Goal: Transaction & Acquisition: Purchase product/service

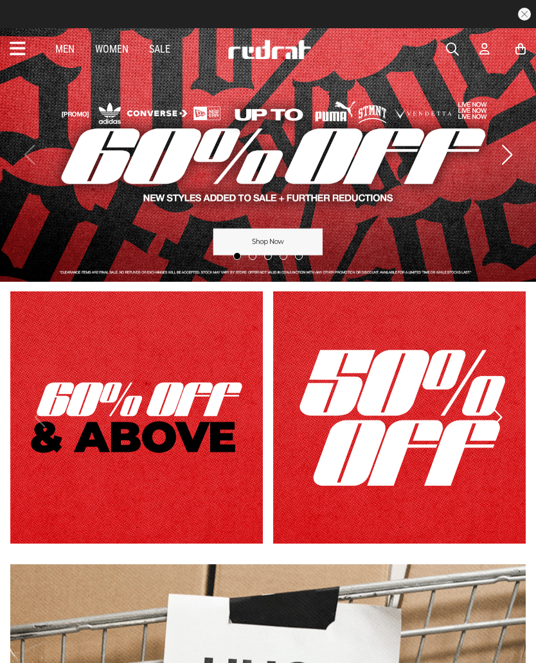
click at [153, 53] on link "Sale" at bounding box center [159, 49] width 21 height 12
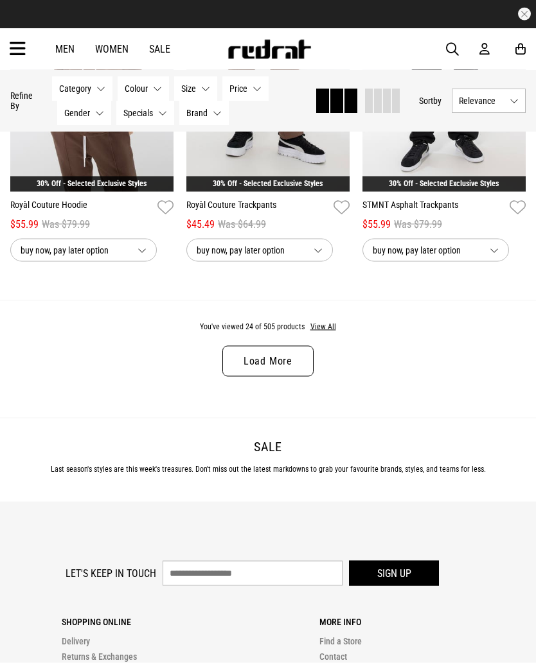
scroll to position [2529, 0]
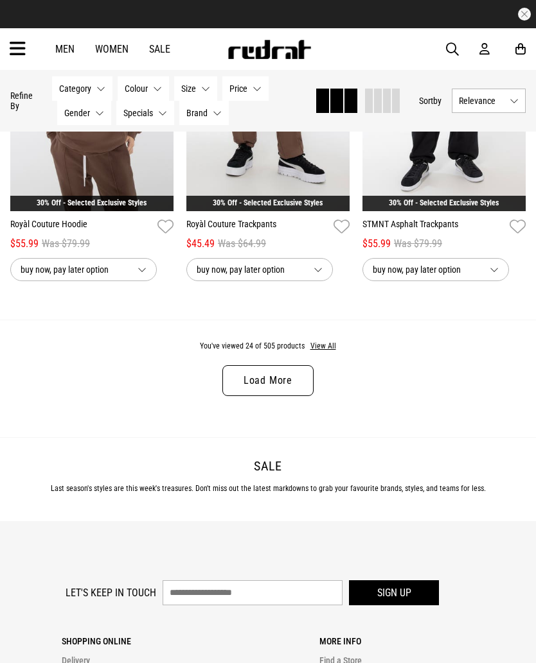
click at [22, 56] on icon at bounding box center [18, 49] width 16 height 21
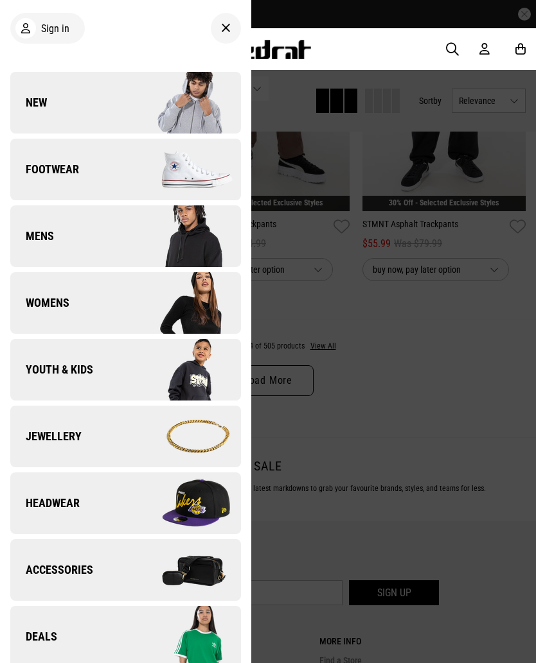
click at [186, 371] on img at bounding box center [182, 370] width 115 height 64
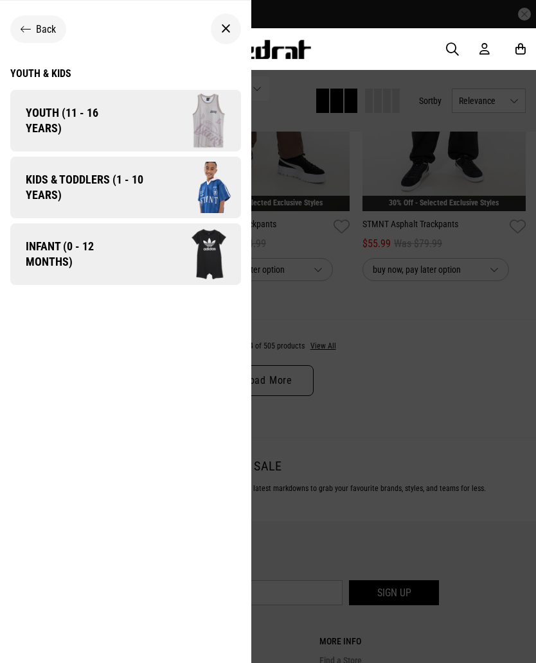
click at [30, 168] on link "Kids & Toddlers (1 - 10 years)" at bounding box center [125, 188] width 231 height 62
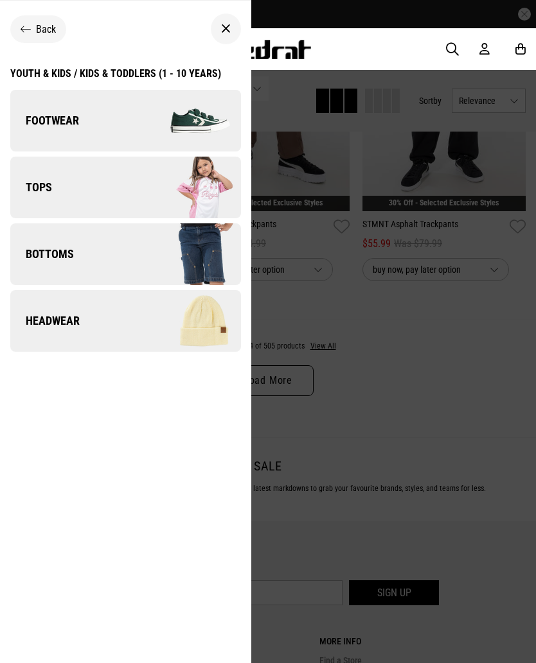
click at [25, 129] on link "Footwear" at bounding box center [125, 121] width 231 height 62
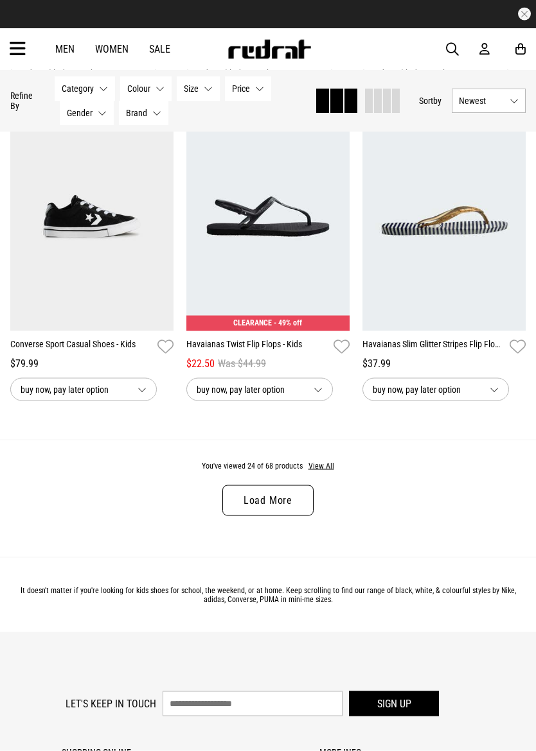
scroll to position [2409, 0]
click at [322, 472] on button "View All" at bounding box center [321, 467] width 27 height 12
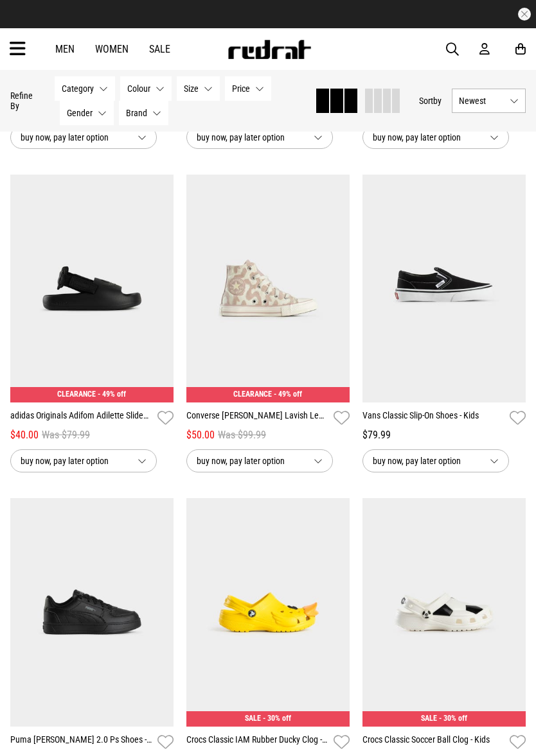
scroll to position [4280, 0]
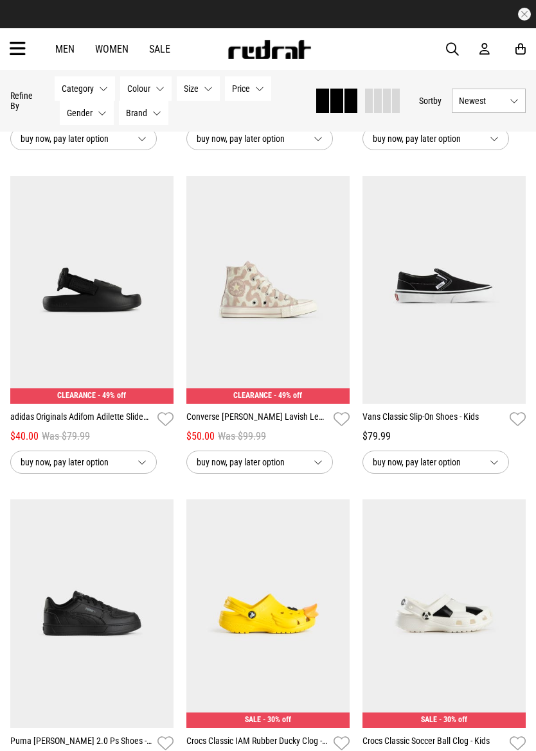
click at [66, 385] on img at bounding box center [91, 290] width 163 height 229
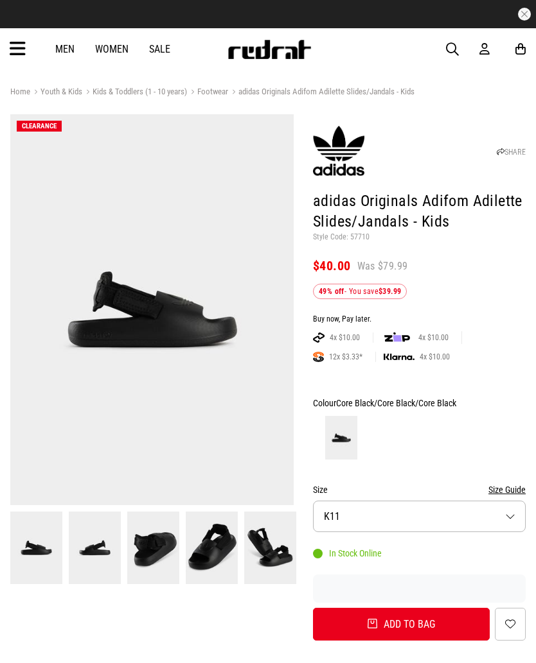
click at [471, 517] on button "Size K11" at bounding box center [419, 516] width 213 height 31
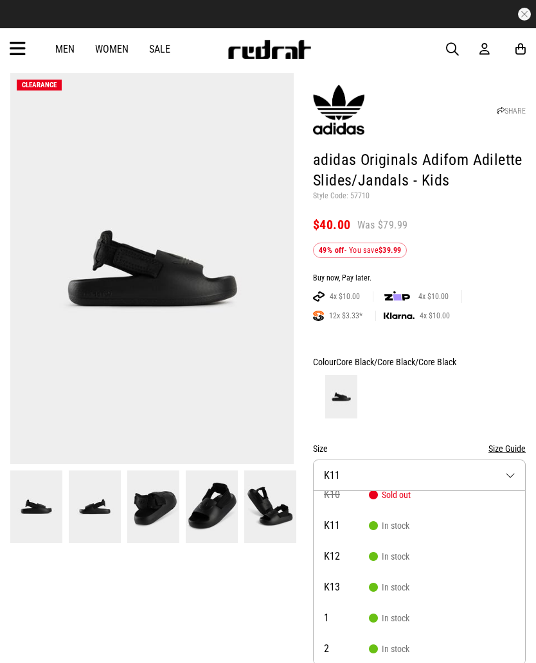
scroll to position [12, 0]
click at [441, 552] on li "K12 In stock" at bounding box center [418, 556] width 211 height 31
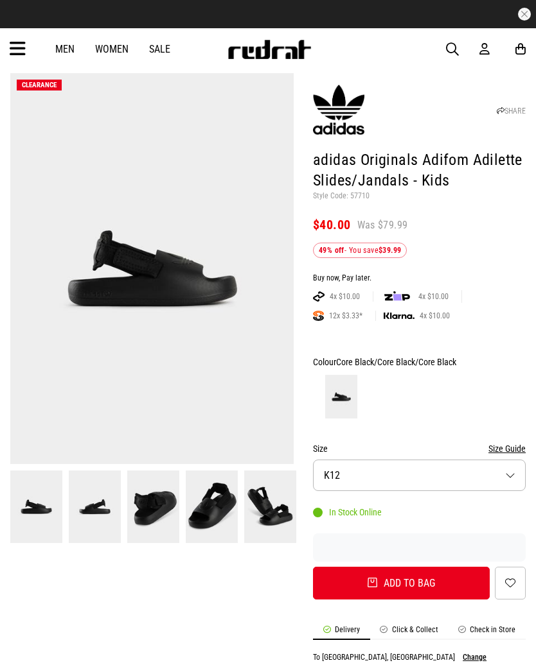
click at [91, 497] on img at bounding box center [95, 507] width 52 height 72
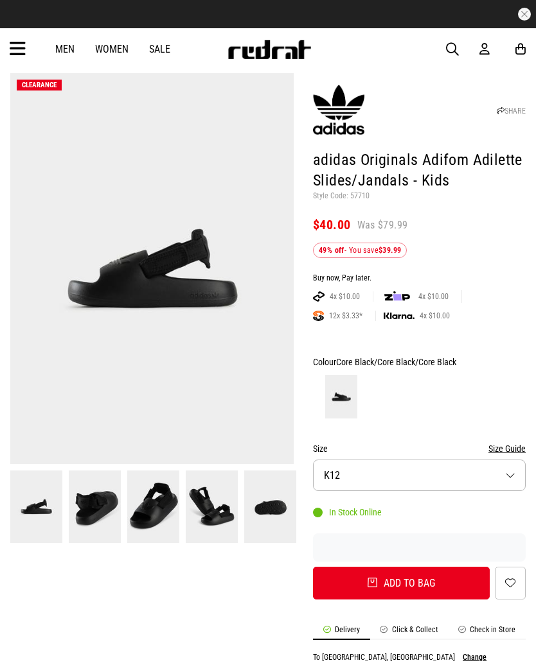
click at [141, 496] on img at bounding box center [153, 507] width 52 height 72
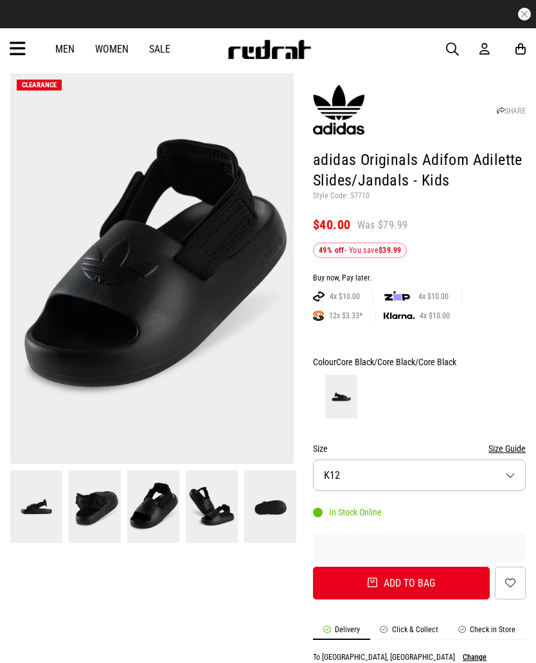
click at [197, 522] on img at bounding box center [212, 507] width 52 height 72
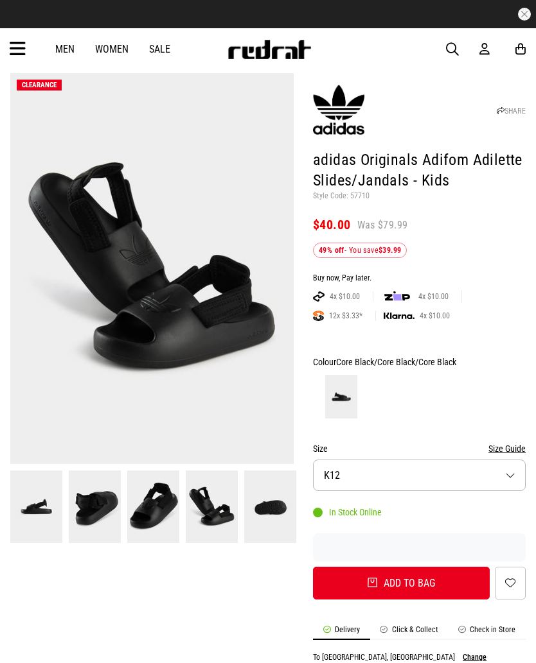
click at [249, 513] on img at bounding box center [270, 507] width 52 height 72
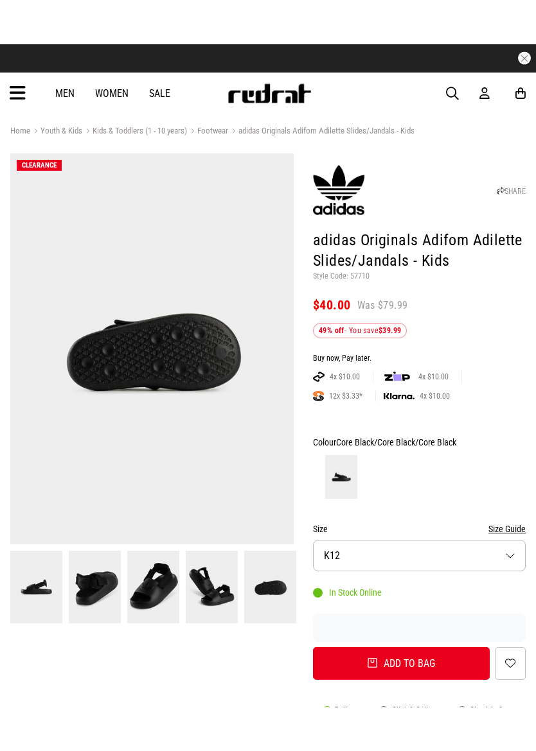
scroll to position [0, 0]
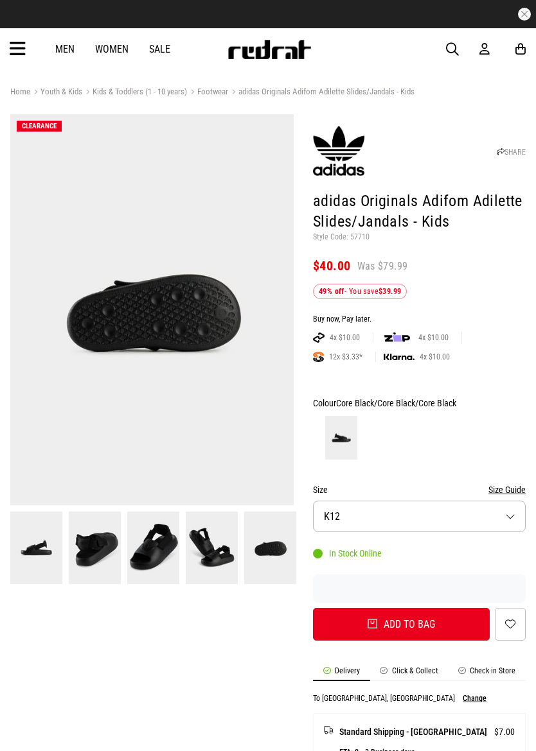
click at [141, 557] on img at bounding box center [153, 548] width 52 height 72
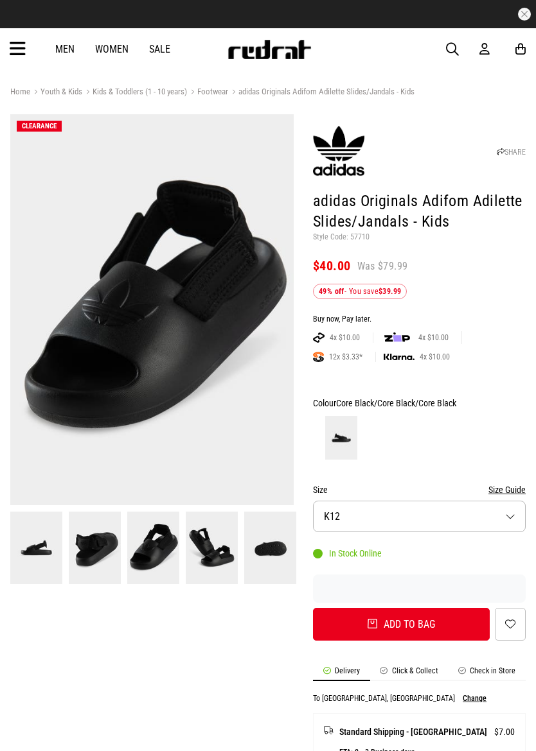
click at [425, 622] on button "Add to bag" at bounding box center [401, 624] width 177 height 33
select select "***"
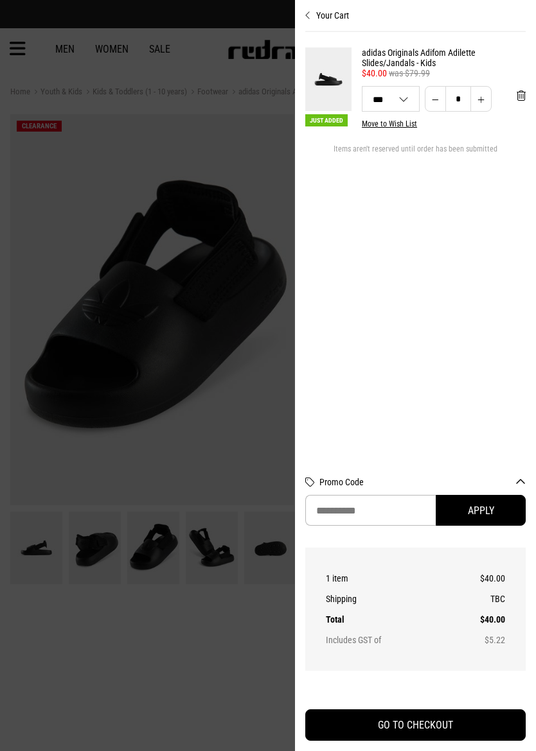
click at [57, 630] on div at bounding box center [268, 375] width 536 height 751
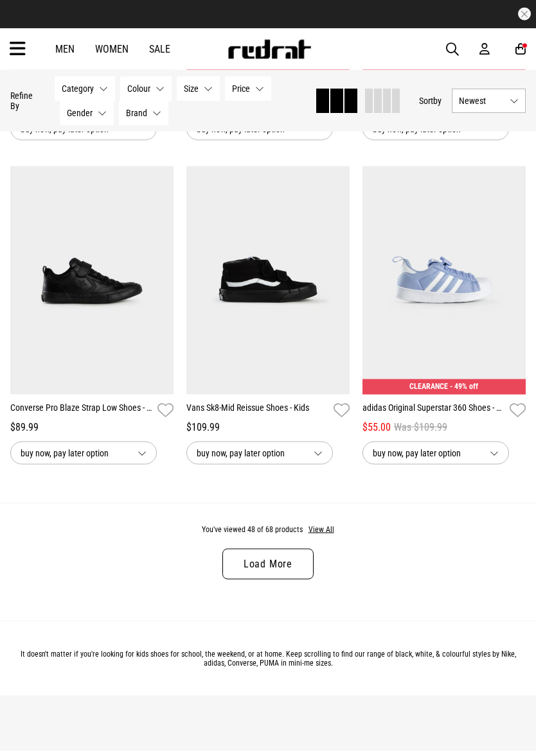
click at [327, 536] on button "View All" at bounding box center [321, 531] width 27 height 12
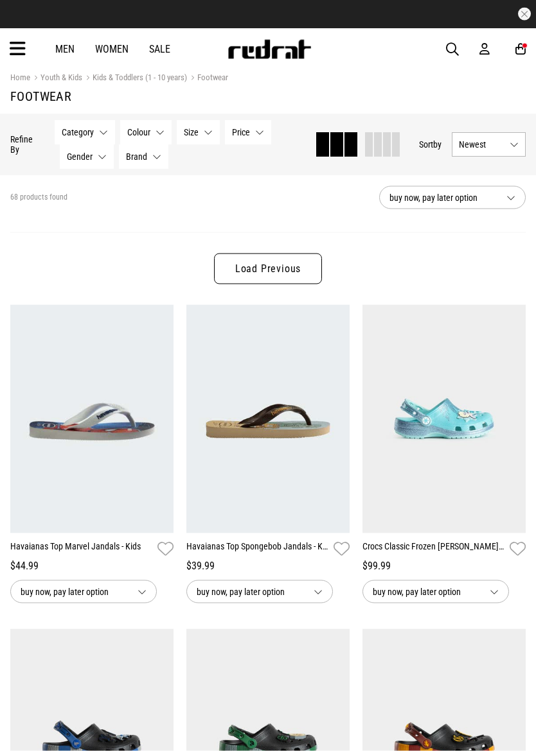
scroll to position [10, 0]
click at [6, 46] on div "Men Women Sale Sign in New Back Footwear Back Mens Back Womens Back Youth & Kid…" at bounding box center [268, 49] width 536 height 42
click at [22, 54] on icon at bounding box center [18, 49] width 16 height 21
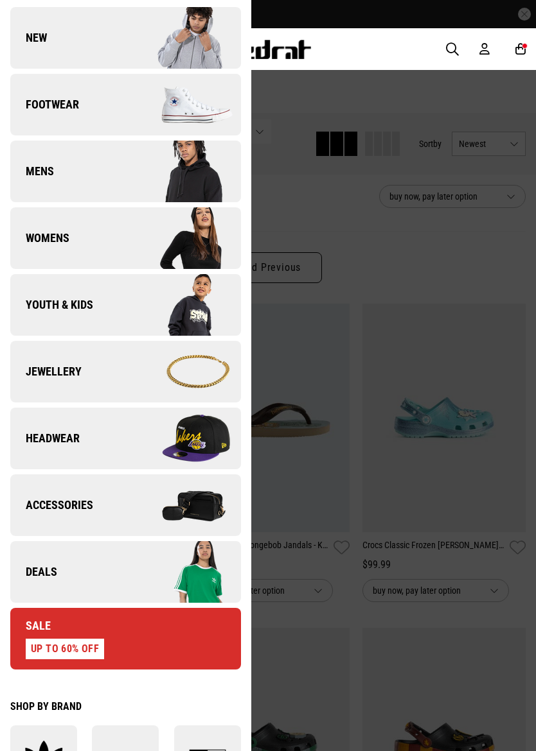
scroll to position [67, 0]
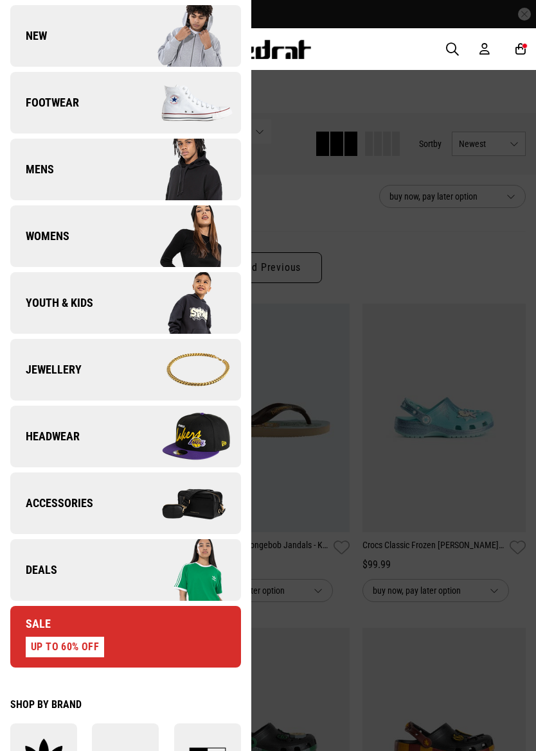
click at [234, 625] on link "Sale UP TO 60% OFF" at bounding box center [125, 637] width 231 height 62
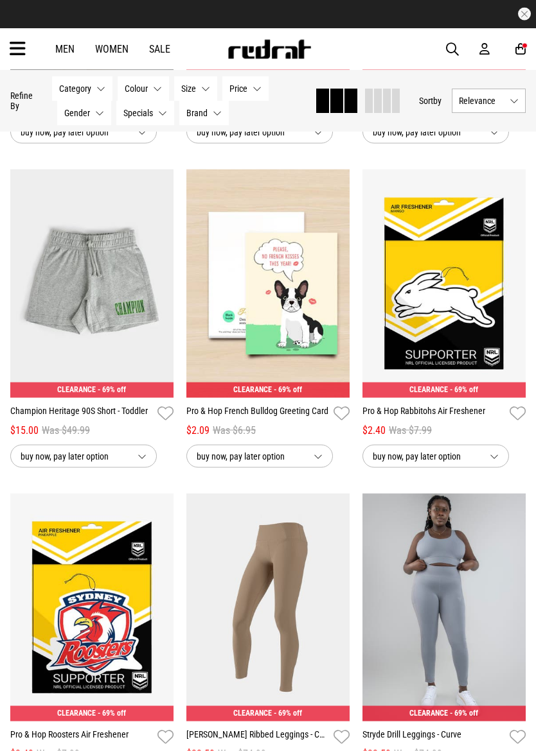
scroll to position [723, 0]
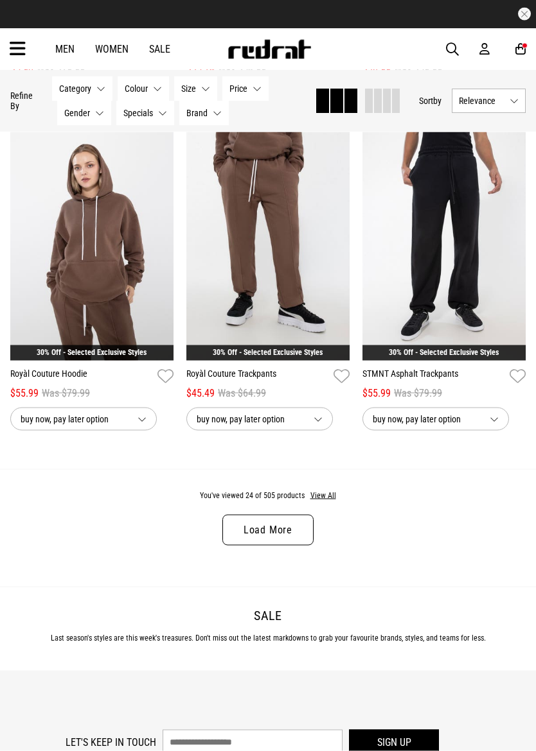
click at [331, 500] on button "View All" at bounding box center [323, 497] width 27 height 12
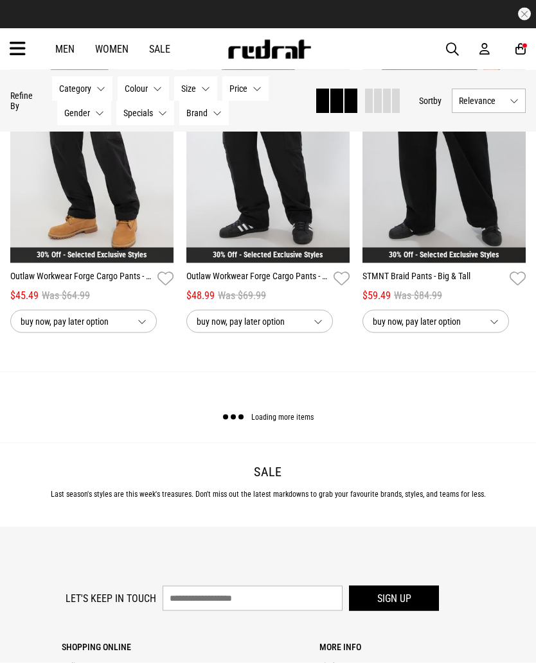
scroll to position [5205, 0]
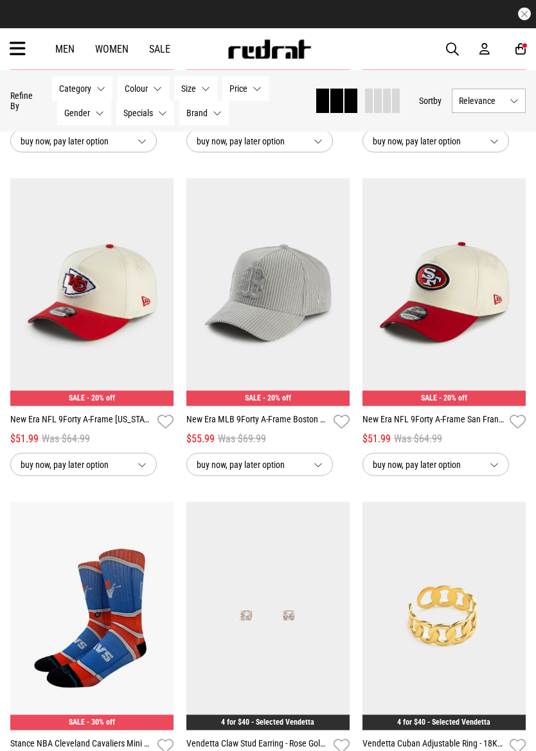
scroll to position [9464, 0]
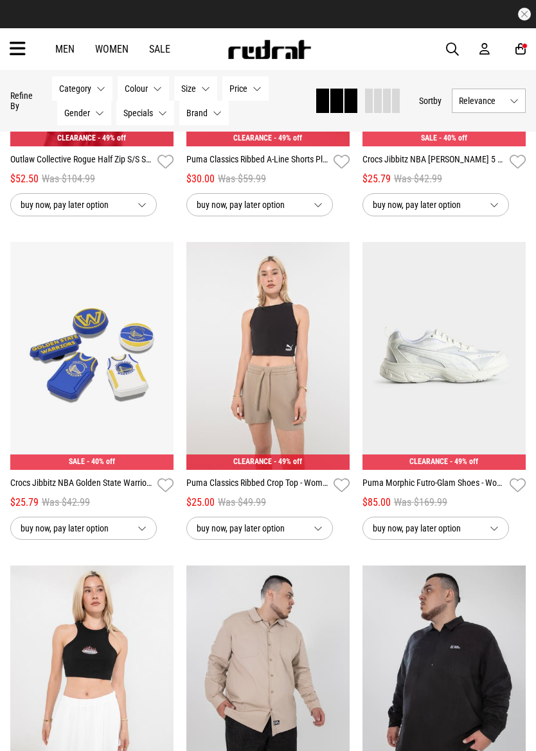
scroll to position [21746, 0]
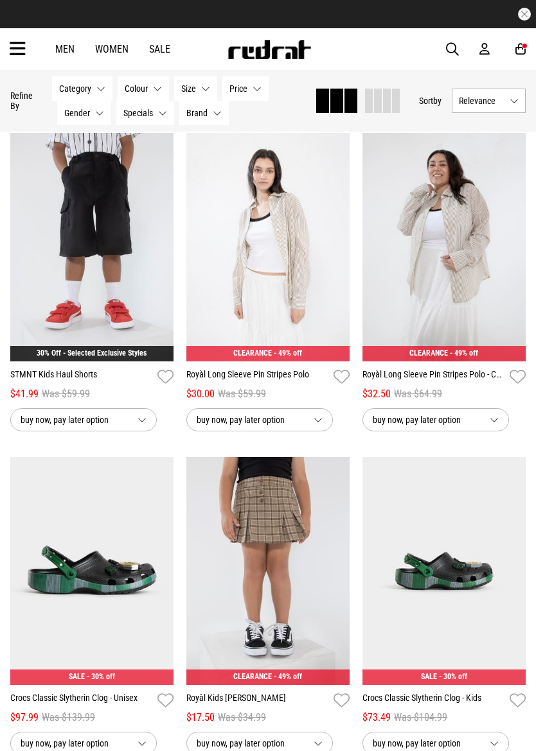
scroll to position [25524, 0]
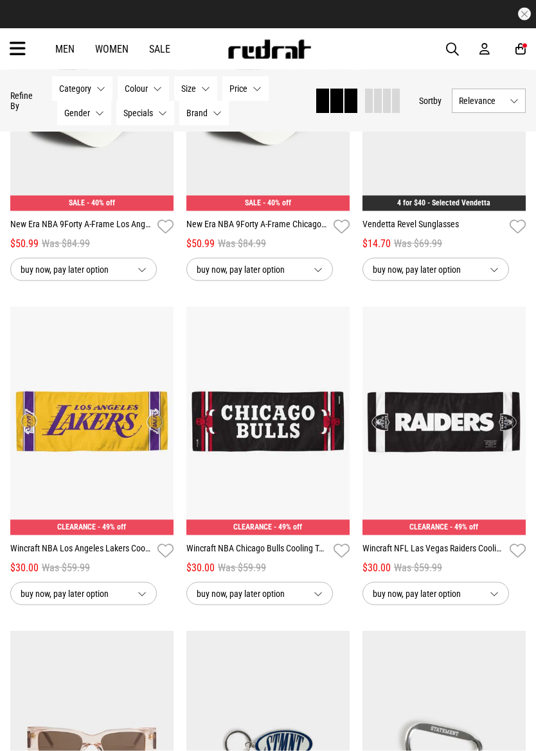
scroll to position [26836, 0]
click at [322, 211] on img at bounding box center [267, 96] width 163 height 229
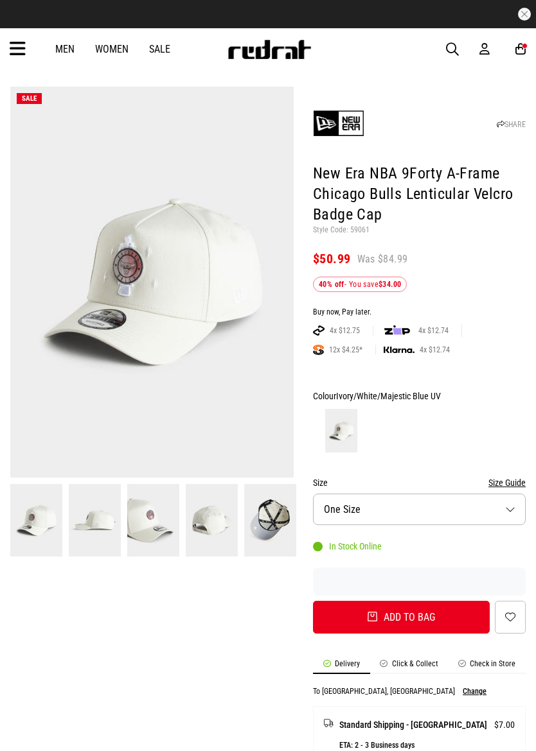
click at [441, 502] on button "Size One Size" at bounding box center [419, 509] width 213 height 31
click at [424, 619] on button "Add to bag" at bounding box center [401, 617] width 177 height 33
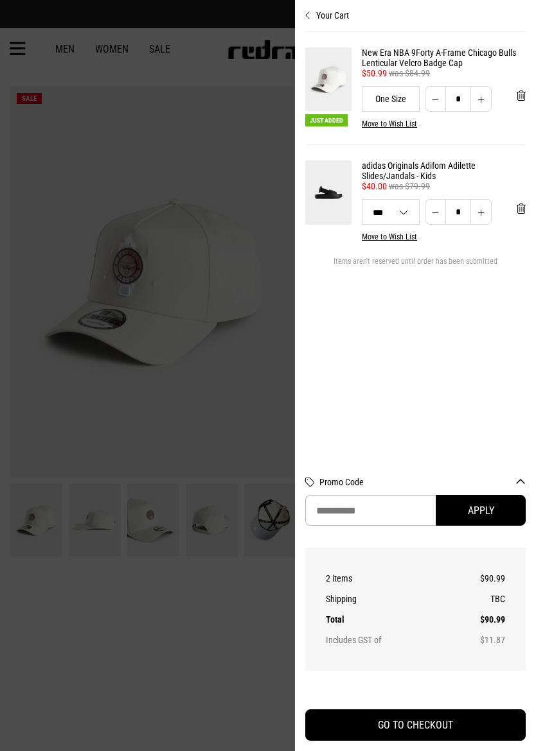
click at [267, 538] on div at bounding box center [268, 375] width 536 height 751
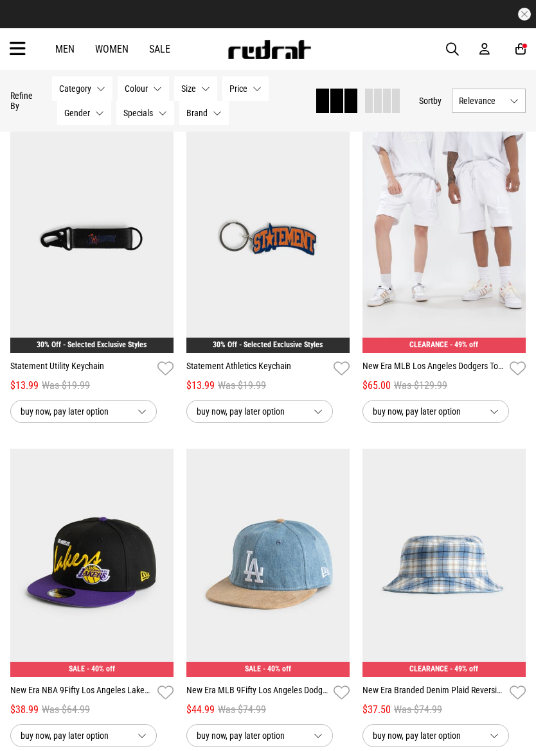
scroll to position [1831, 0]
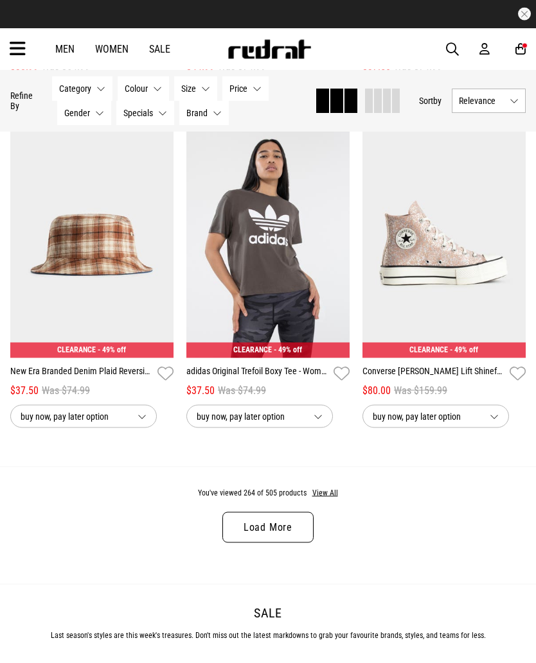
click at [328, 500] on button "View All" at bounding box center [325, 494] width 27 height 12
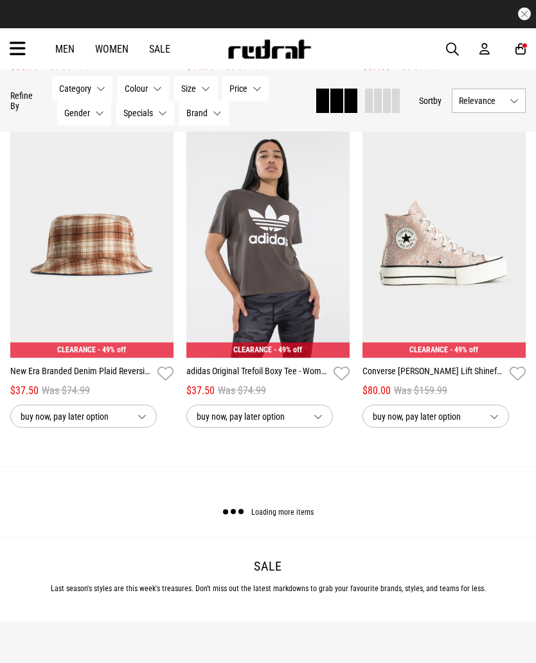
scroll to position [2454, 0]
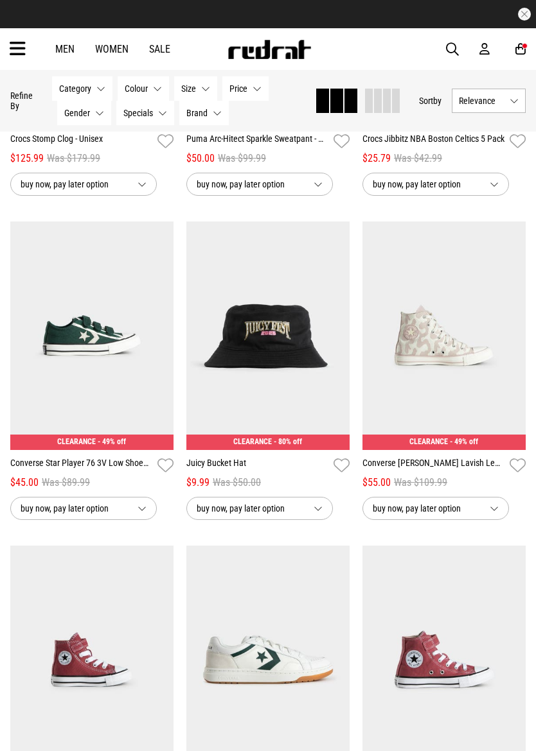
scroll to position [4127, 0]
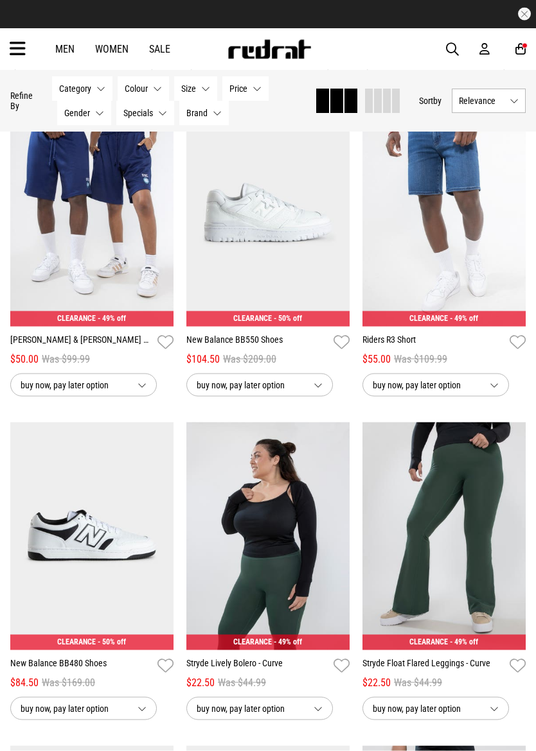
scroll to position [5402, 0]
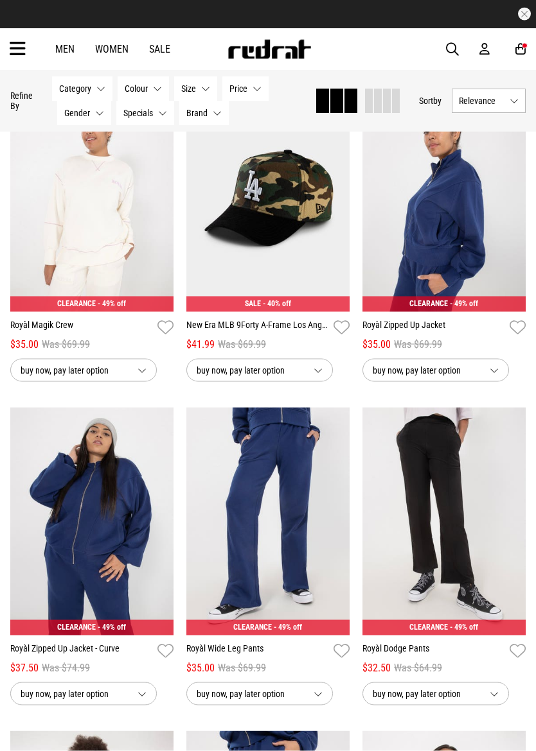
scroll to position [13843, 0]
click at [15, 51] on icon at bounding box center [18, 49] width 16 height 21
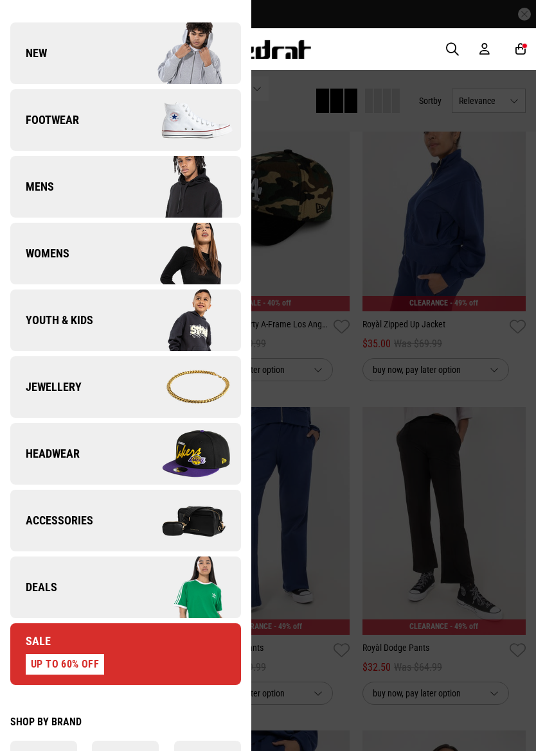
scroll to position [80, 0]
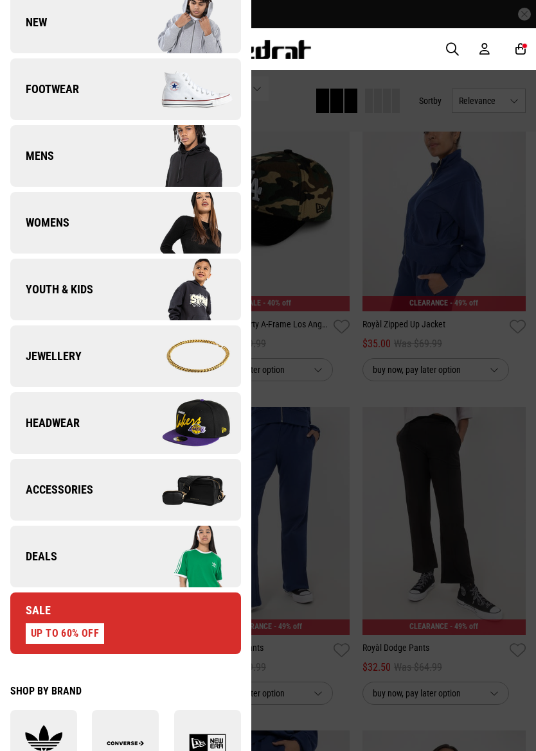
click at [209, 568] on img at bounding box center [182, 557] width 115 height 64
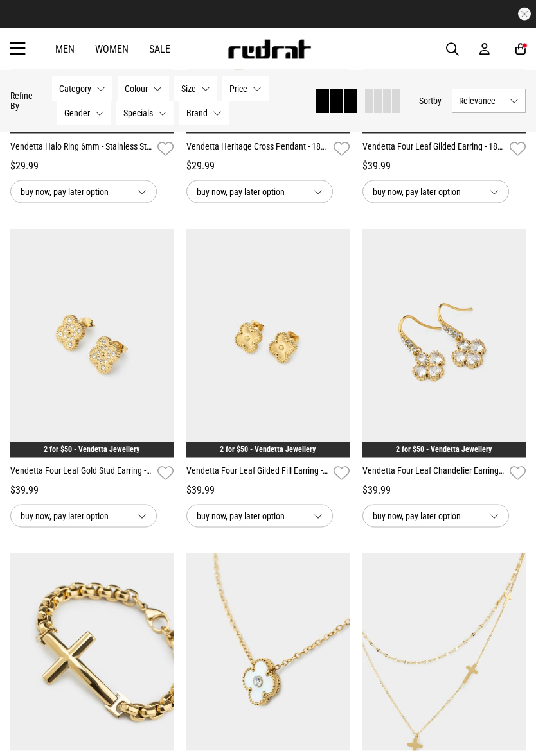
scroll to position [1466, 0]
click at [19, 44] on icon at bounding box center [18, 49] width 16 height 21
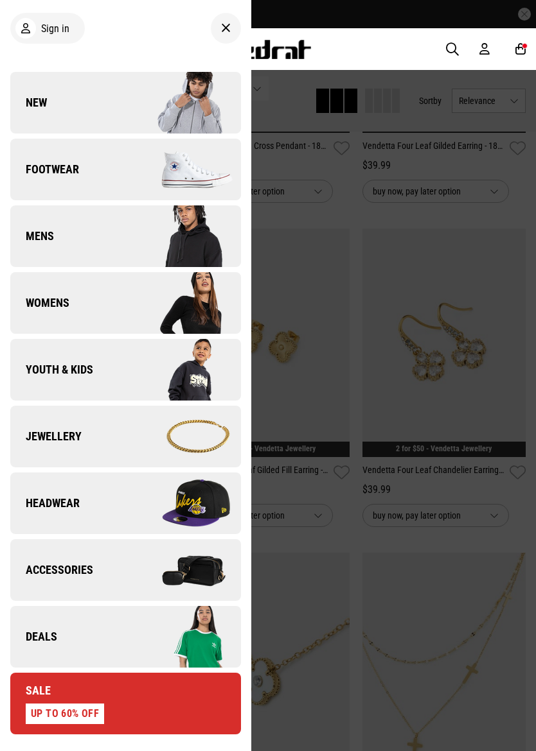
scroll to position [0, 0]
click at [43, 174] on span "Footwear" at bounding box center [44, 169] width 69 height 15
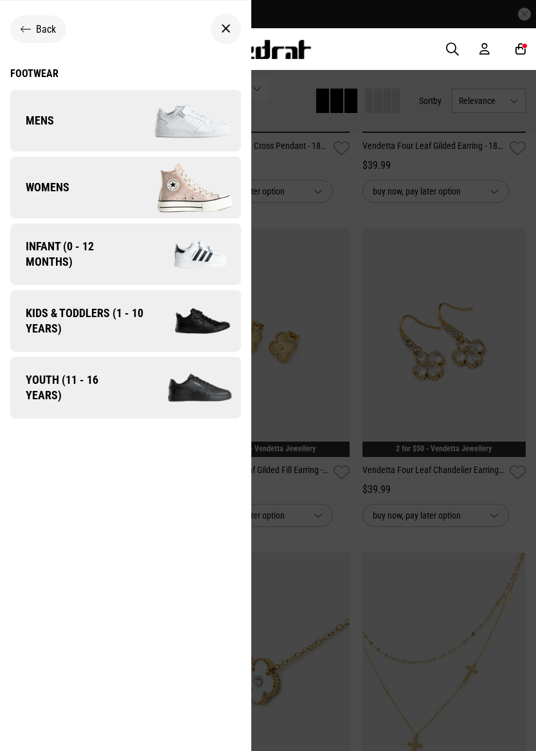
click at [18, 144] on link "Mens" at bounding box center [125, 121] width 231 height 62
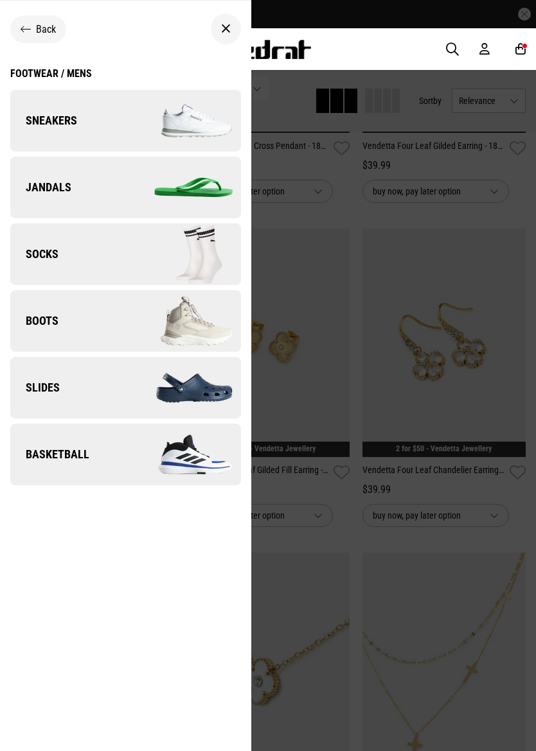
click at [19, 117] on span "Sneakers" at bounding box center [43, 120] width 67 height 15
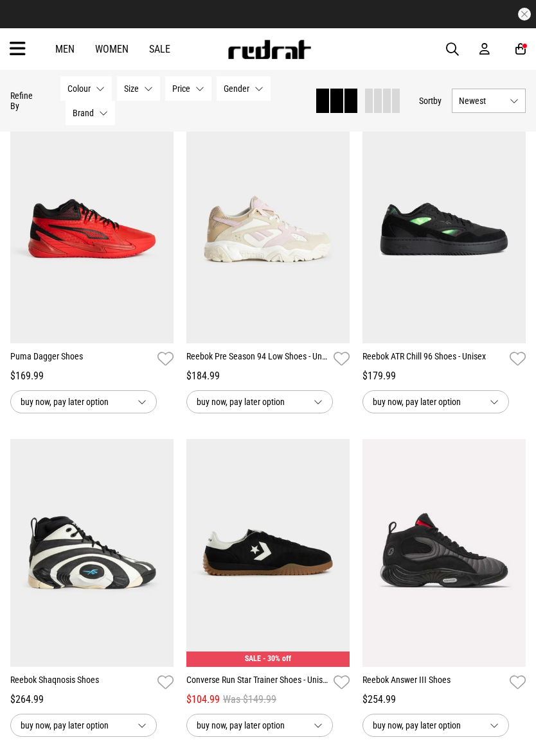
scroll to position [1434, 0]
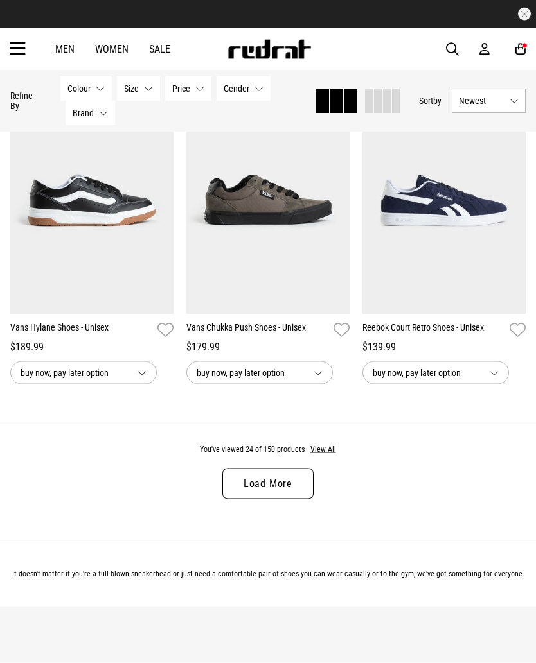
click at [334, 456] on button "View All" at bounding box center [323, 450] width 27 height 12
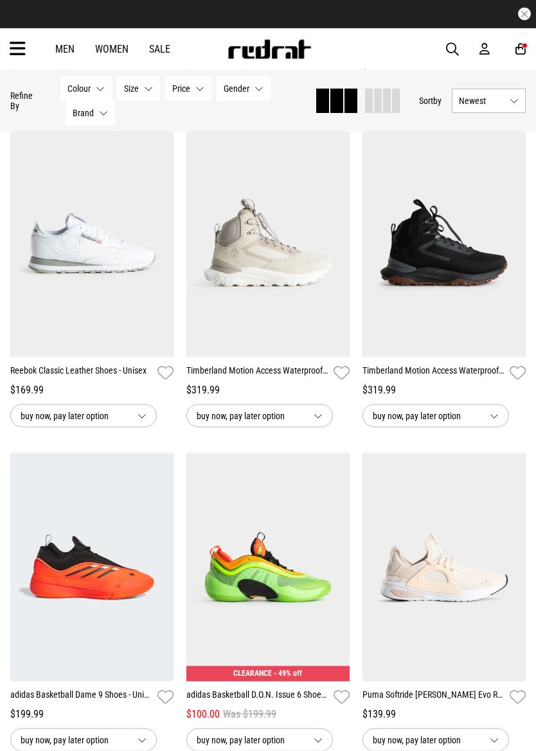
scroll to position [3678, 0]
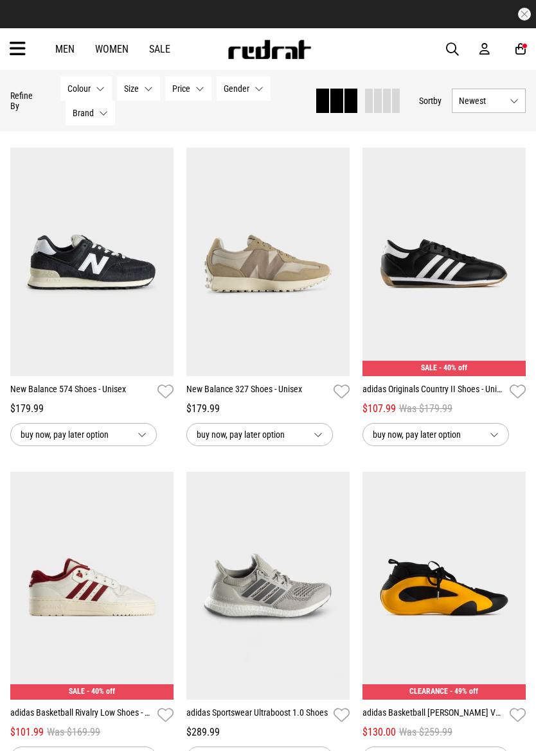
scroll to position [5323, 0]
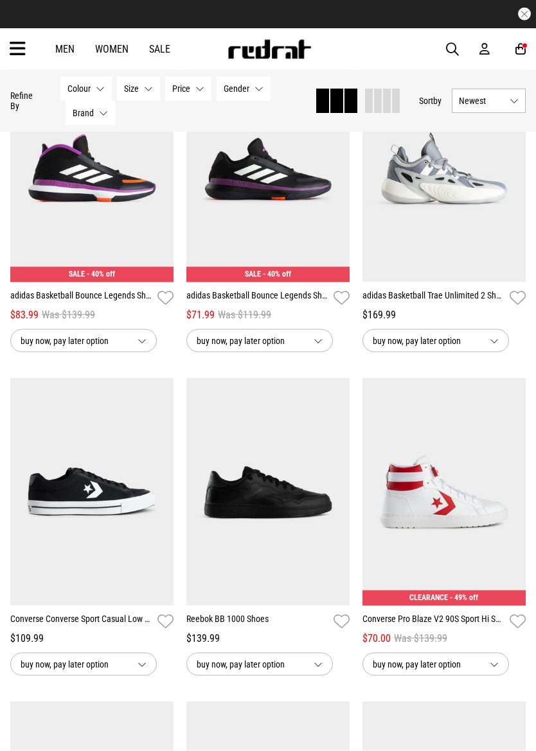
scroll to position [7650, 0]
